Goal: Communication & Community: Ask a question

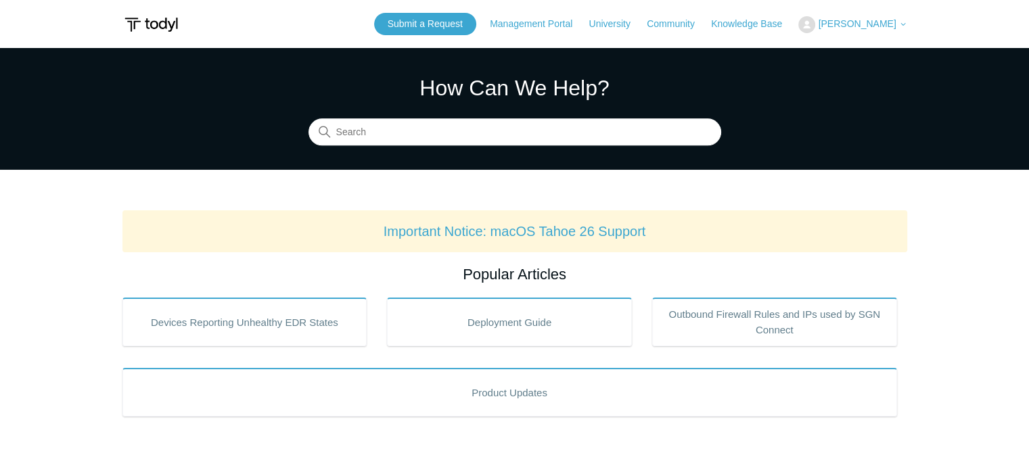
click at [862, 21] on span "[PERSON_NAME]" at bounding box center [857, 23] width 78 height 11
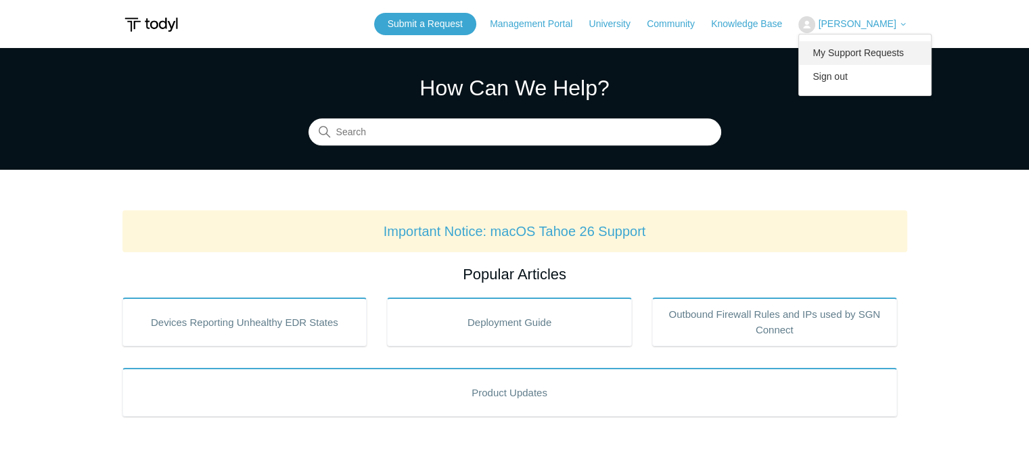
click at [865, 59] on link "My Support Requests" at bounding box center [865, 53] width 132 height 24
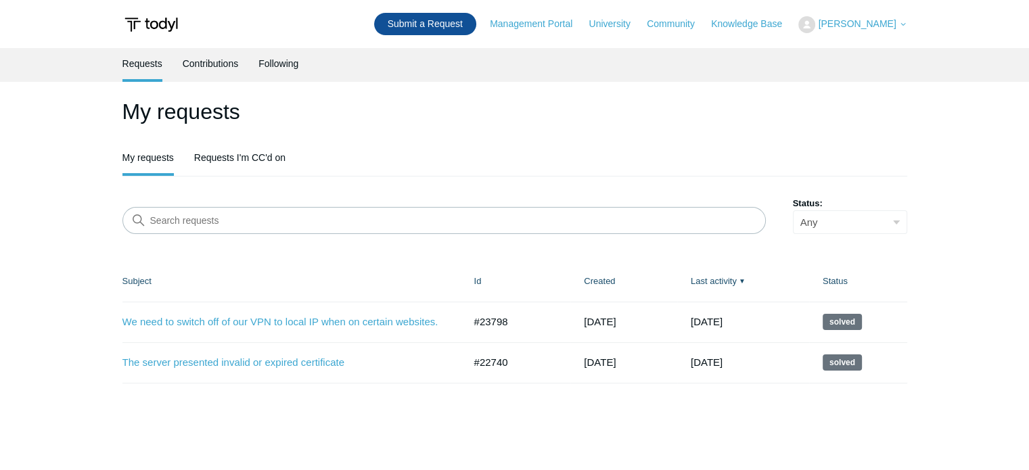
click at [463, 28] on link "Submit a Request" at bounding box center [425, 24] width 102 height 22
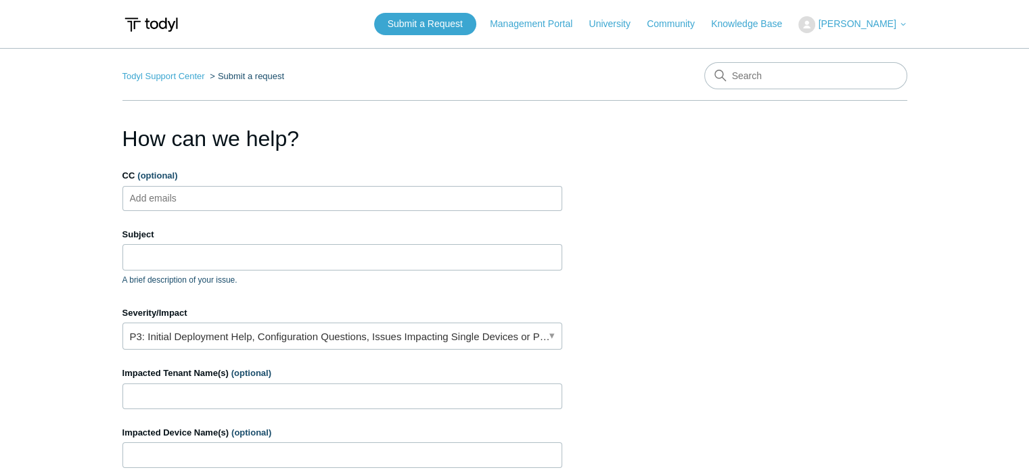
click at [268, 205] on ul "Add emails" at bounding box center [342, 198] width 440 height 25
click at [258, 196] on ul "Add emails" at bounding box center [342, 198] width 440 height 25
type input "ntindall@bowmarllc.com"
click at [388, 339] on link "P3: Initial Deployment Help, Configuration Questions, Issues Impacting Single D…" at bounding box center [342, 336] width 440 height 27
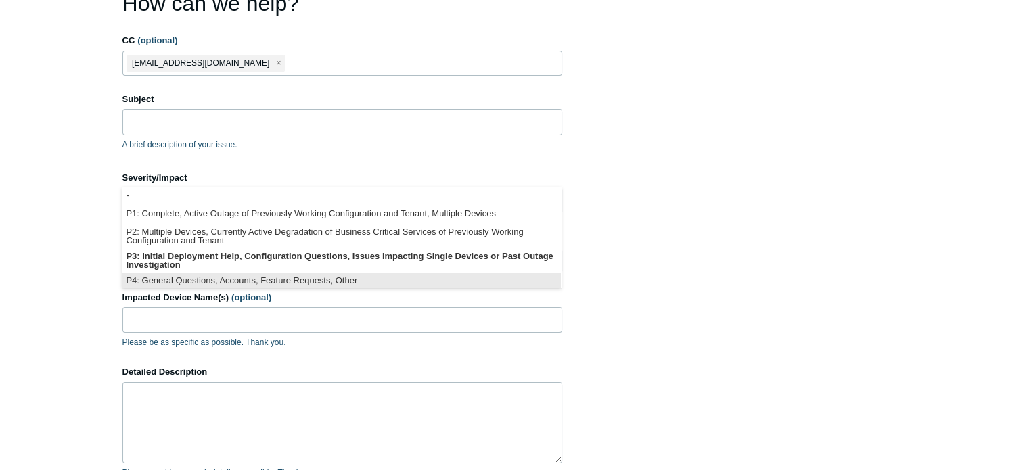
scroll to position [3, 0]
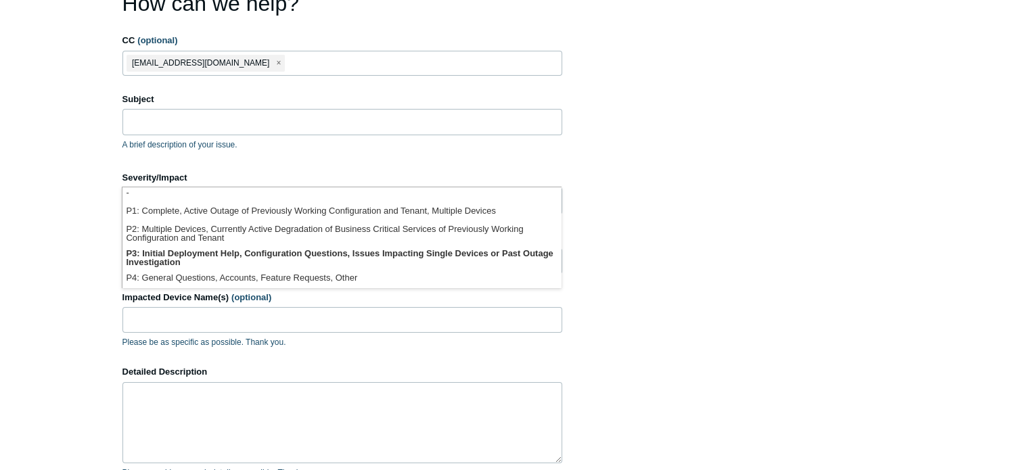
click at [711, 269] on section "How can we help? CC (optional) ntindall@bowmarllc.com Subject A brief descripti…" at bounding box center [514, 298] width 785 height 623
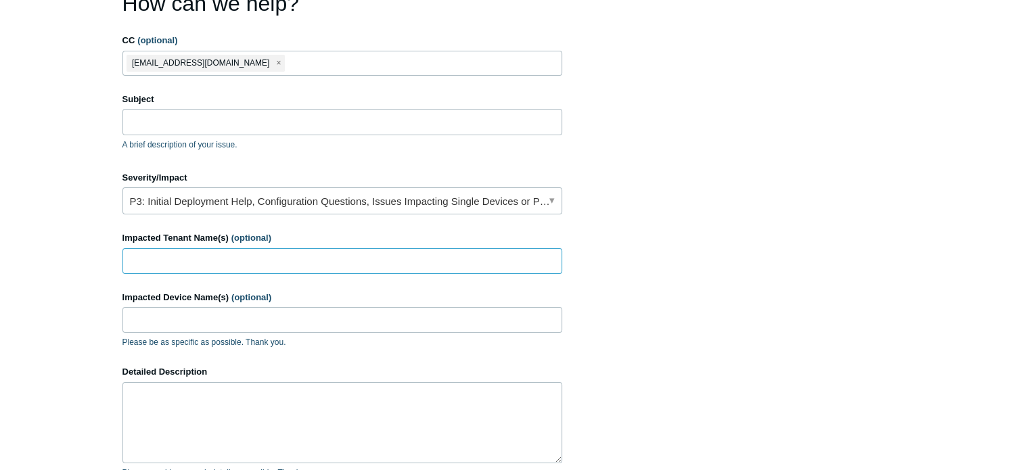
click at [328, 261] on input "Impacted Tenant Name(s) (optional)" at bounding box center [342, 261] width 440 height 26
click at [352, 254] on input "Impacted Tenant Name(s) (optional)" at bounding box center [342, 261] width 440 height 26
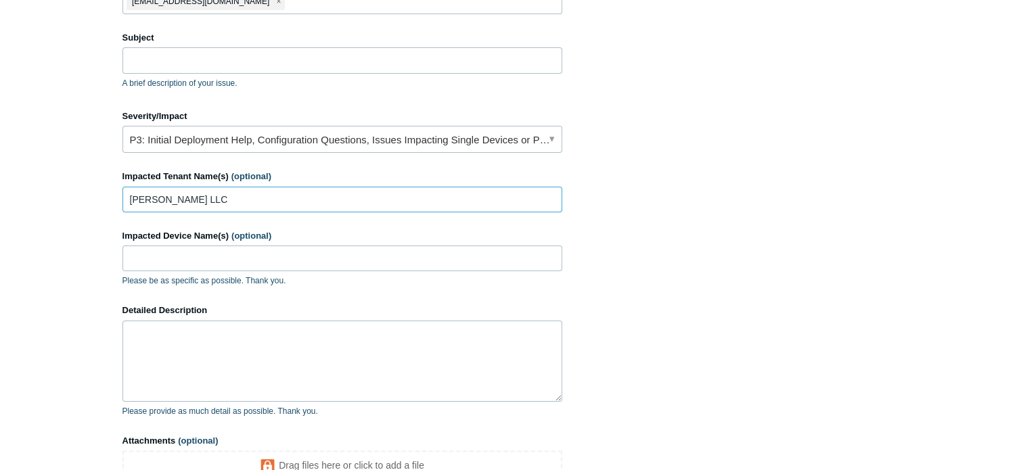
scroll to position [271, 0]
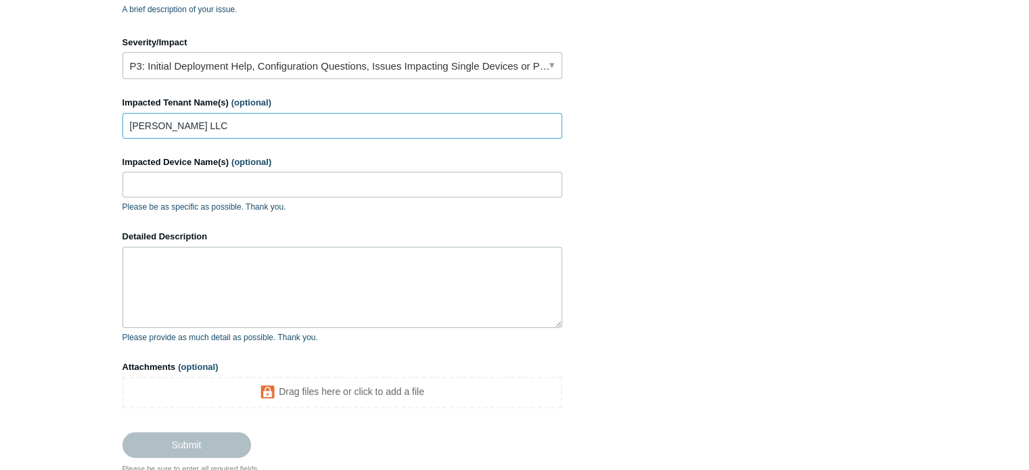
type input "[PERSON_NAME] LLC"
click at [311, 270] on textarea "Detailed Description" at bounding box center [342, 287] width 440 height 81
type textarea "W"
click at [261, 259] on textarea "I have added local routing policys for" at bounding box center [342, 287] width 440 height 81
click at [342, 263] on textarea "I have added local routing policies for" at bounding box center [342, 287] width 440 height 81
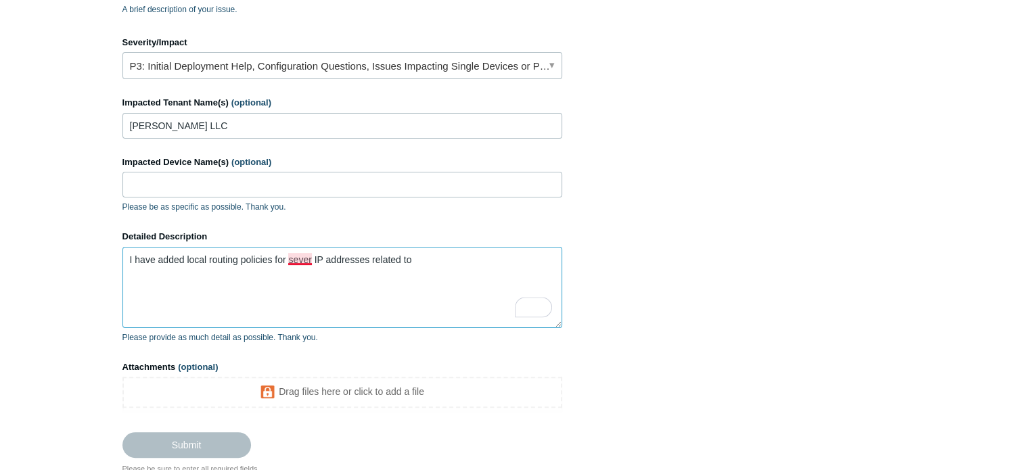
click at [305, 257] on textarea "I have added local routing policies for sever IP addresses related to" at bounding box center [342, 287] width 440 height 81
click at [445, 260] on textarea "I have added local routing policies for several IP addresses related to" at bounding box center [342, 287] width 440 height 81
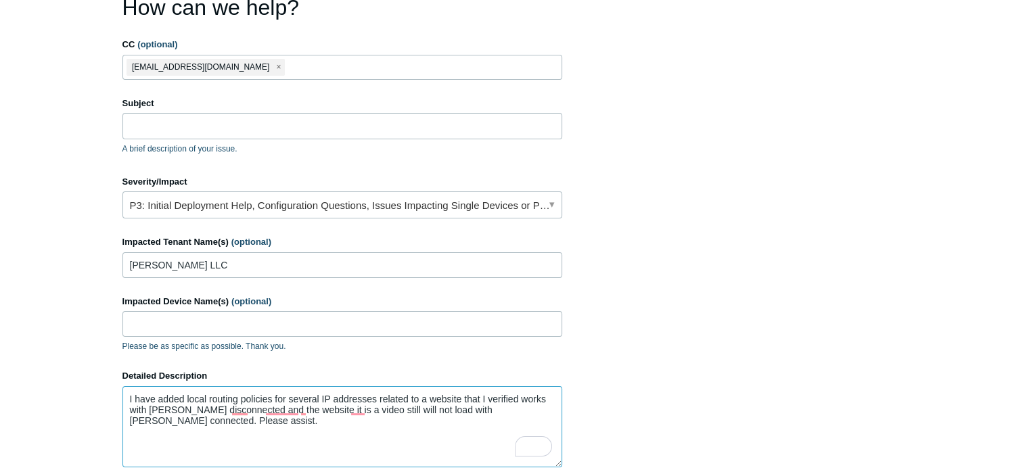
scroll to position [0, 0]
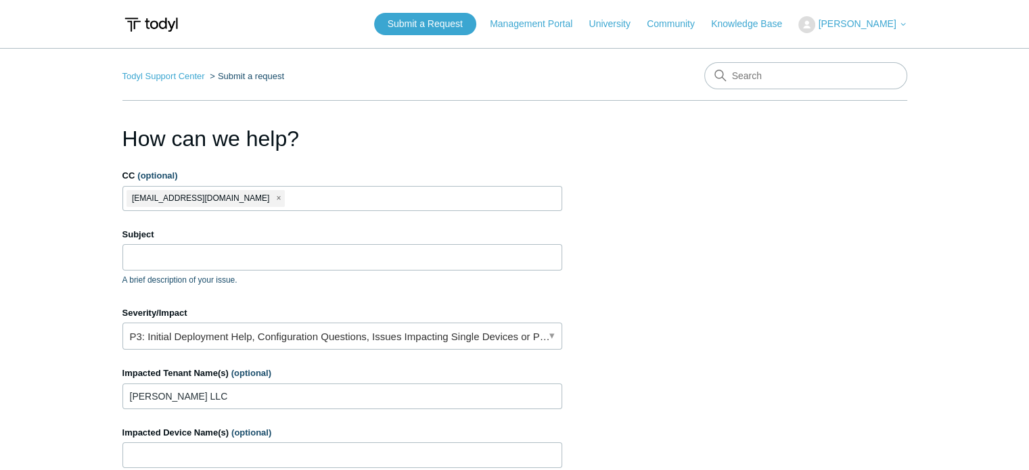
type textarea "I have added local routing policies for several IP addresses related to a websi…"
click at [220, 248] on input "Subject" at bounding box center [342, 257] width 440 height 26
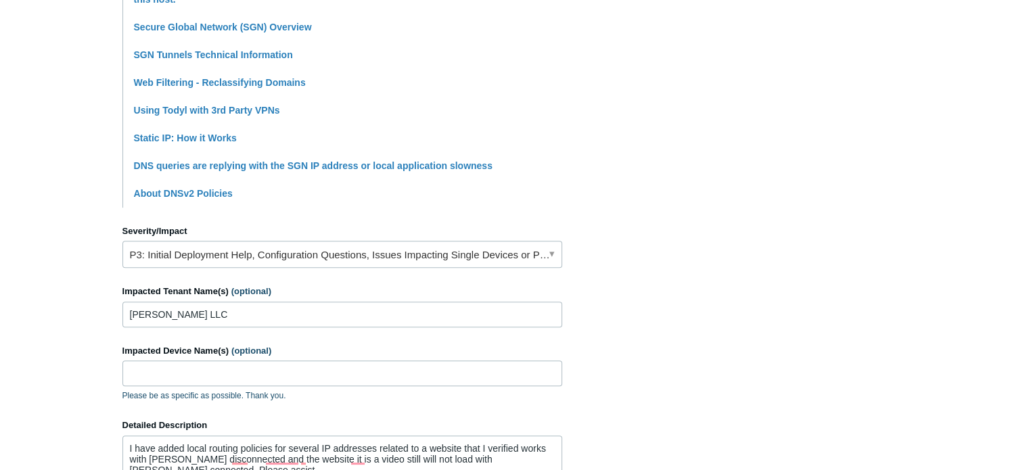
scroll to position [677, 0]
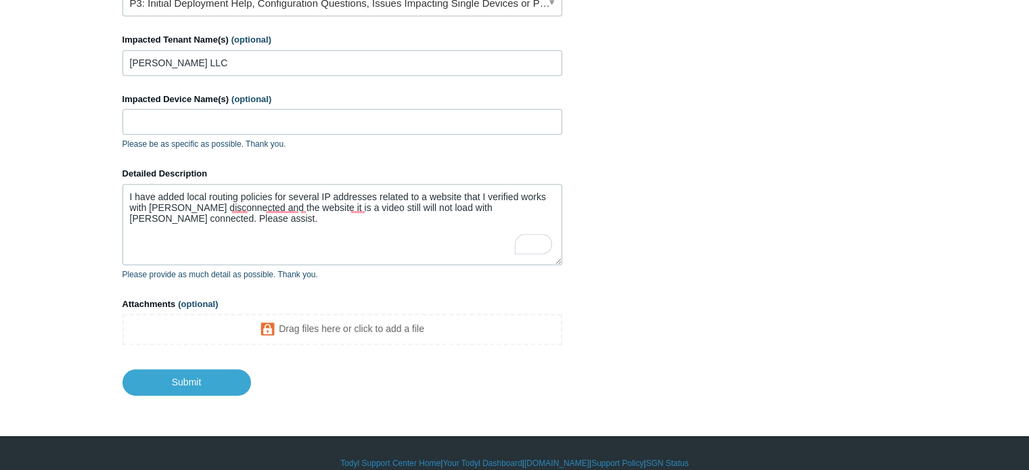
type input "Local Routing Policy Still not allowing Blocked Video to Load on Website"
click at [292, 231] on textarea "I have added local routing policies for several IP addresses related to a websi…" at bounding box center [342, 224] width 440 height 81
click at [351, 231] on textarea "I have added local routing policies for several IP addresses related to a websi…" at bounding box center [342, 224] width 440 height 81
paste textarea "[URL][DOMAIN_NAME]"
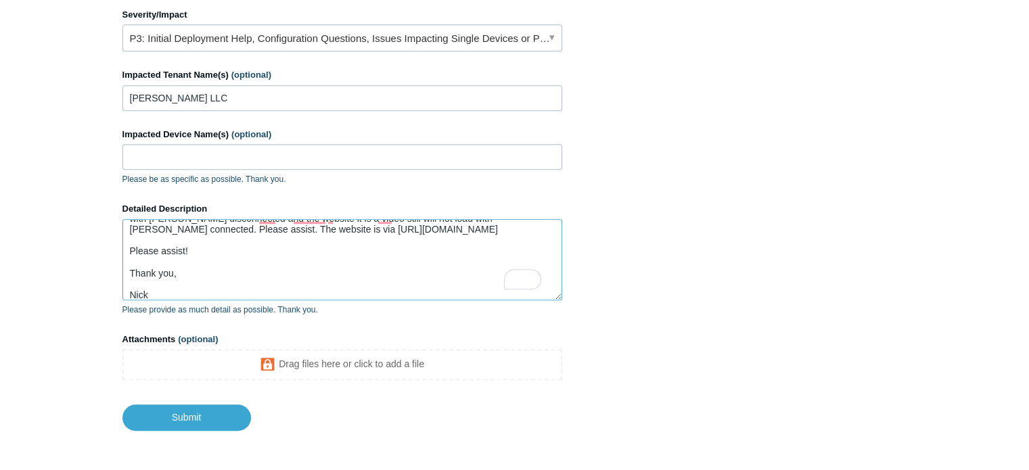
scroll to position [694, 0]
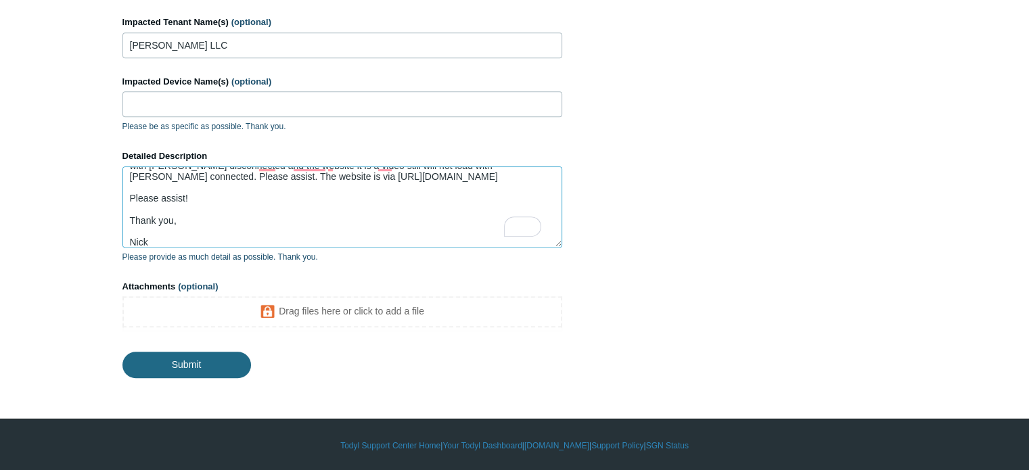
type textarea "I have added local routing policies for several IP addresses related to a websi…"
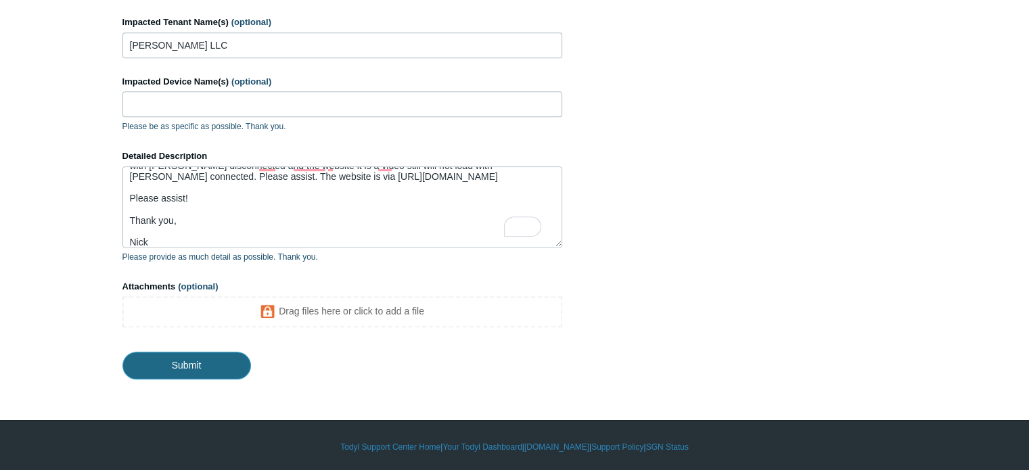
click at [224, 365] on input "Submit" at bounding box center [186, 365] width 129 height 27
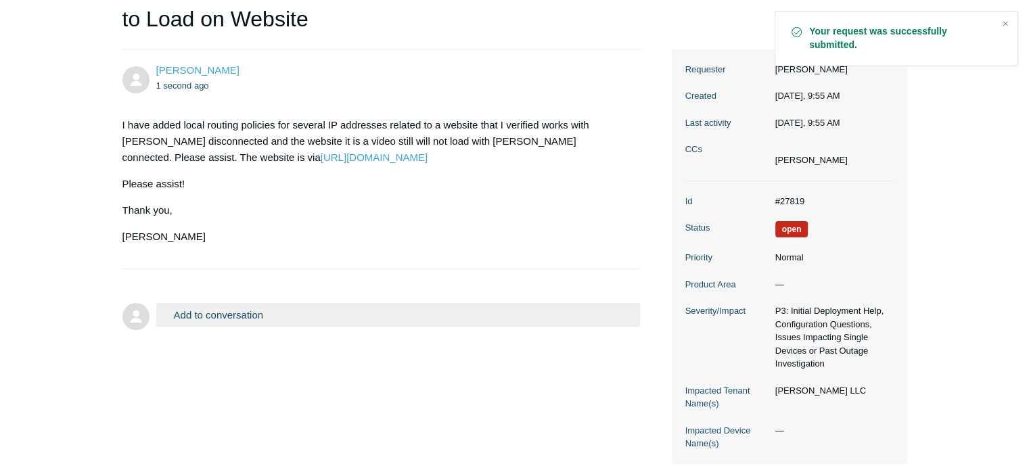
scroll to position [203, 0]
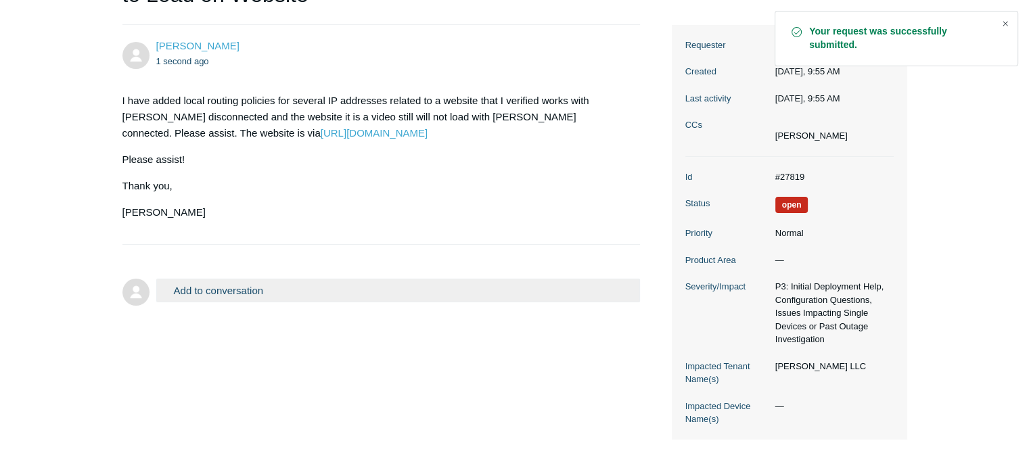
click at [1002, 24] on div "Close" at bounding box center [1005, 23] width 19 height 19
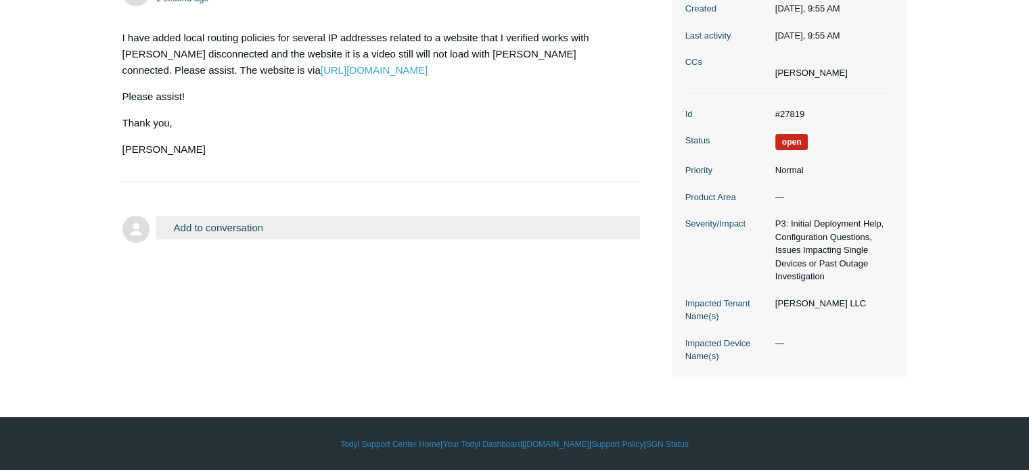
scroll to position [0, 0]
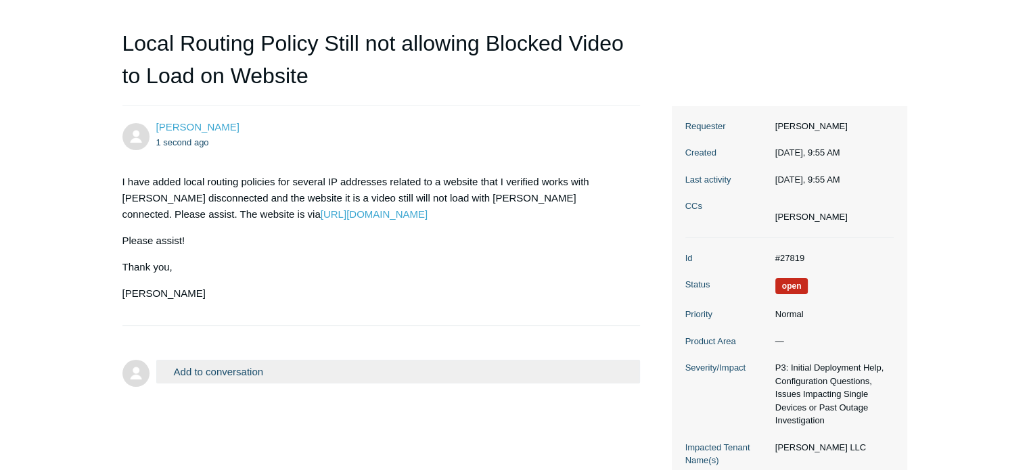
scroll to position [135, 0]
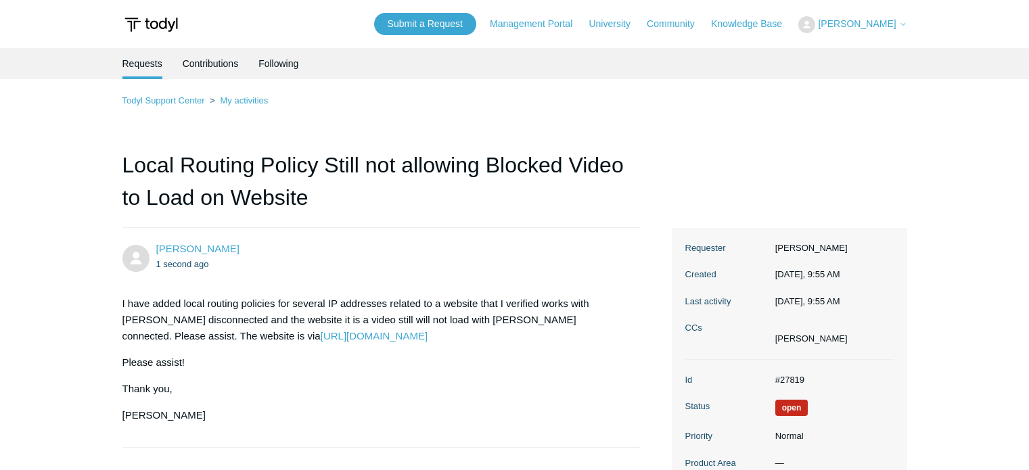
scroll to position [135, 0]
